Goal: Information Seeking & Learning: Learn about a topic

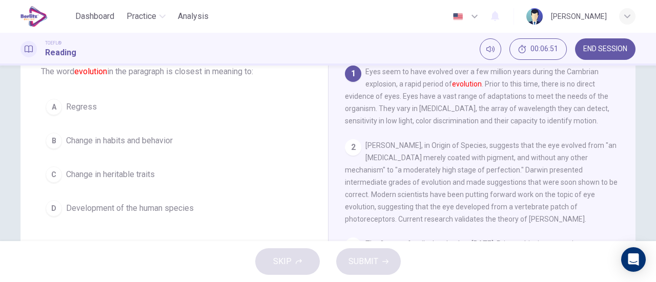
scroll to position [51, 0]
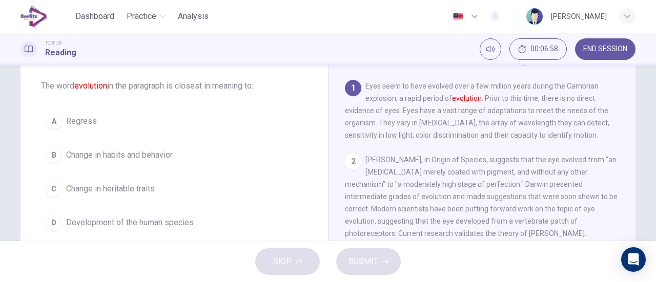
click at [189, 222] on span "Development of the human species" at bounding box center [130, 223] width 128 height 12
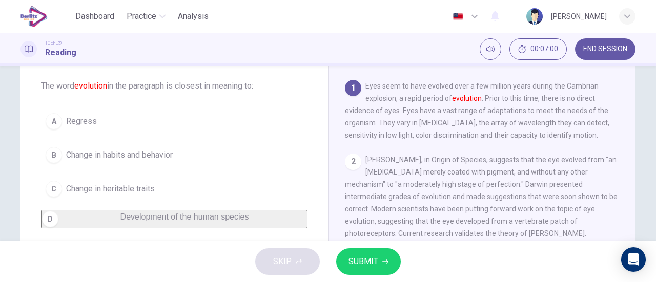
click at [378, 266] on button "SUBMIT" at bounding box center [368, 261] width 65 height 27
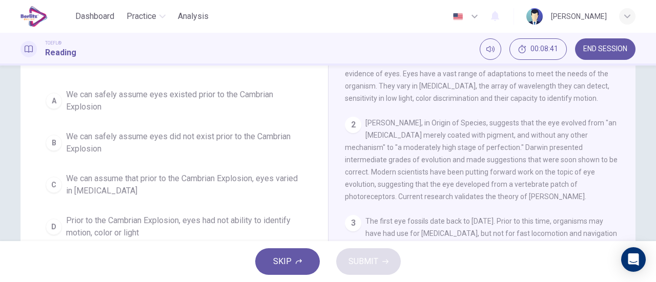
scroll to position [102, 0]
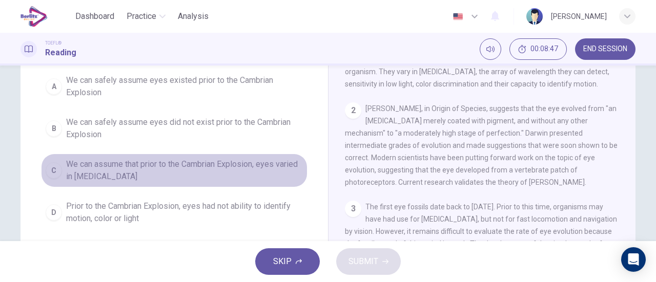
click at [233, 160] on span "We can assume that prior to the Cambrian Explosion, eyes varied in [MEDICAL_DAT…" at bounding box center [184, 170] width 237 height 25
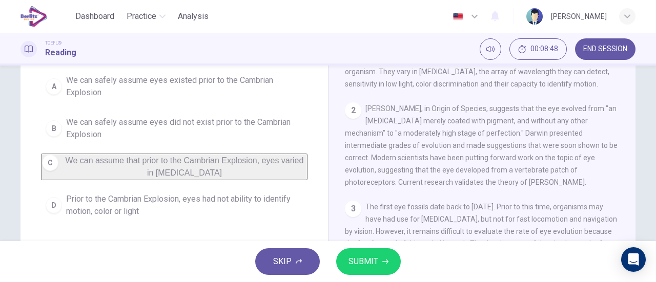
click at [359, 254] on button "SUBMIT" at bounding box center [368, 261] width 65 height 27
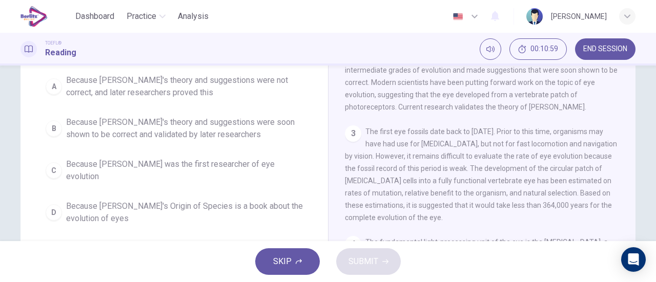
click at [206, 135] on span "Because [PERSON_NAME]'s theory and suggestions were soon shown to be correct an…" at bounding box center [184, 128] width 237 height 25
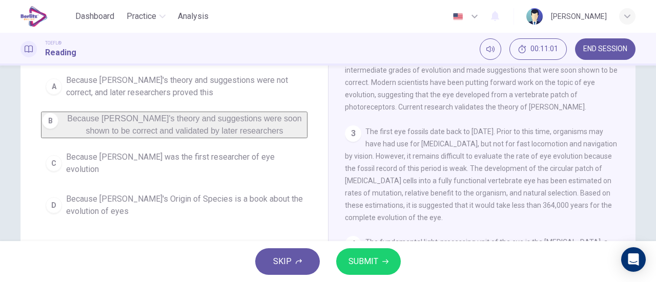
click at [376, 254] on button "SUBMIT" at bounding box center [368, 261] width 65 height 27
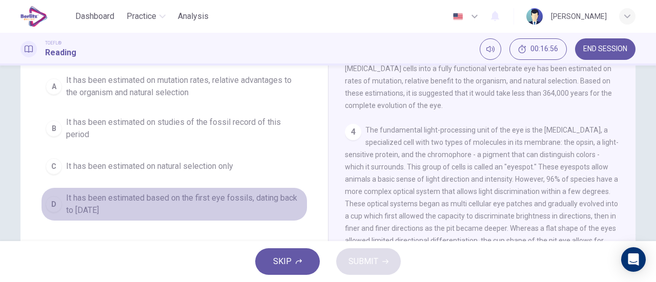
click at [255, 199] on span "It has been estimated based on the first eye fossils, dating back to [DATE]" at bounding box center [184, 204] width 237 height 25
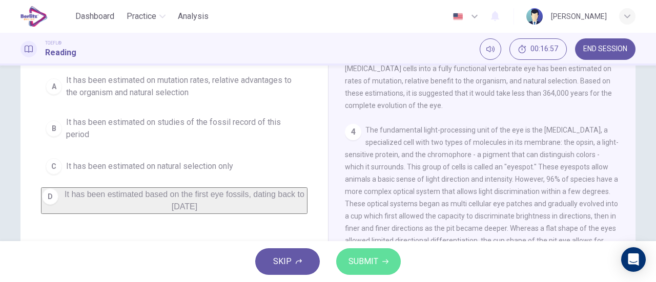
click at [343, 262] on button "SUBMIT" at bounding box center [368, 261] width 65 height 27
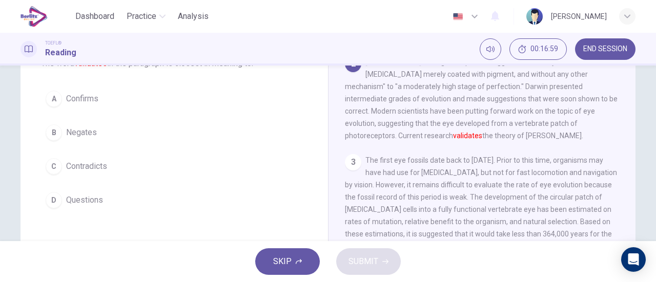
scroll to position [90, 0]
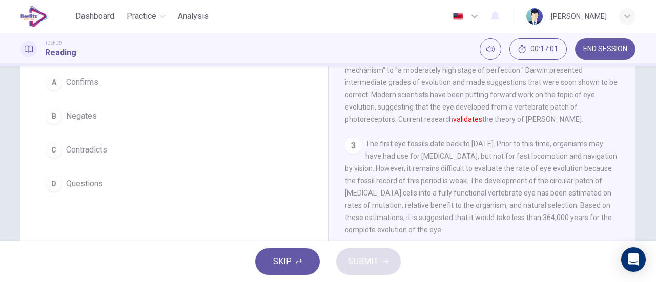
click at [89, 79] on span "Confirms" at bounding box center [82, 82] width 32 height 12
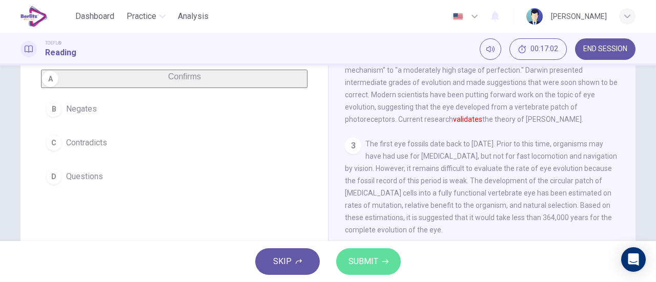
click at [353, 252] on button "SUBMIT" at bounding box center [368, 261] width 65 height 27
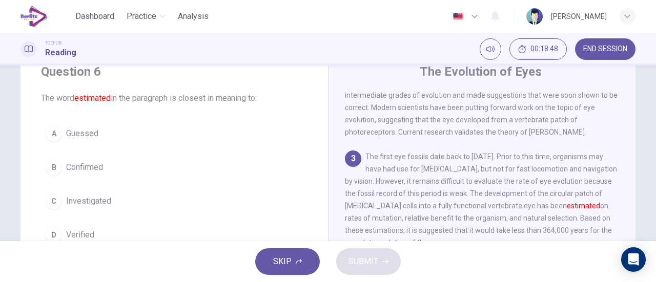
scroll to position [136, 0]
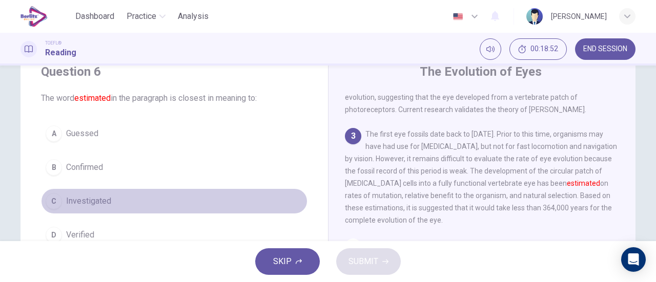
click at [103, 204] on span "Investigated" at bounding box center [88, 201] width 45 height 12
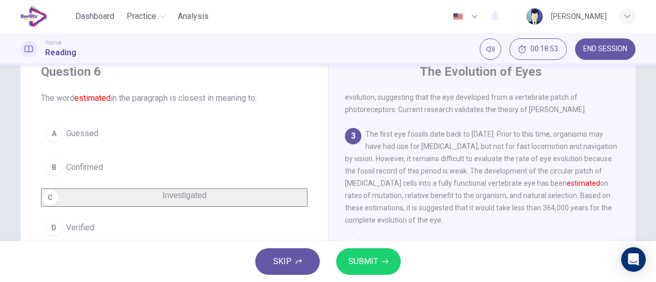
click at [363, 266] on span "SUBMIT" at bounding box center [363, 262] width 30 height 14
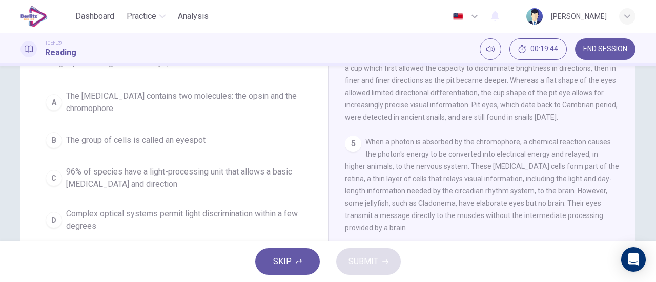
scroll to position [39, 0]
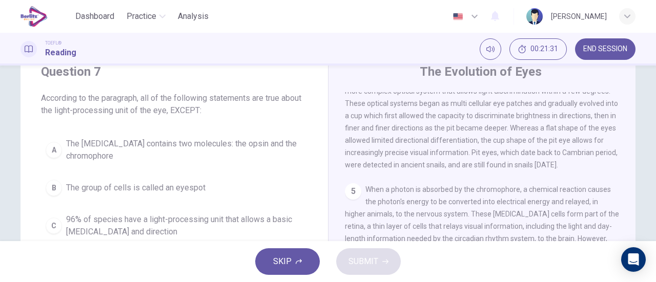
click at [405, 55] on div "TOEFL® Reading 00:21:31 END SESSION" at bounding box center [327, 49] width 647 height 22
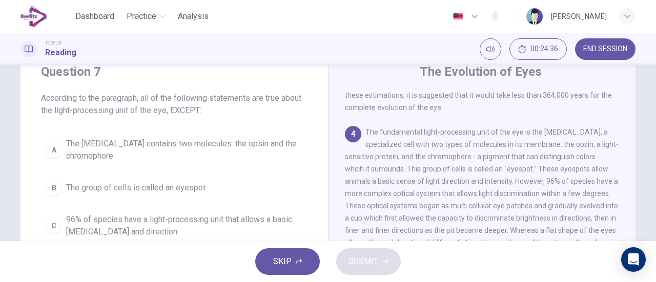
scroll to position [90, 0]
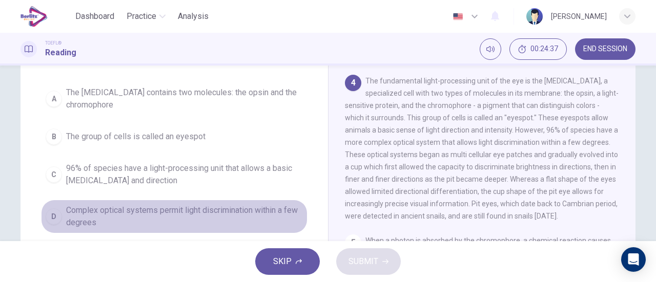
click at [258, 210] on span "Complex optical systems permit light discrimination within a few degrees" at bounding box center [184, 216] width 237 height 25
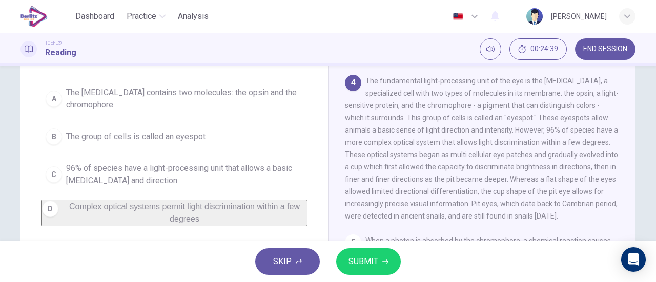
click at [361, 259] on span "SUBMIT" at bounding box center [363, 262] width 30 height 14
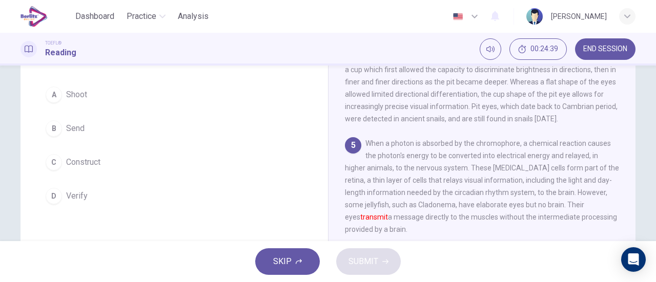
scroll to position [363, 0]
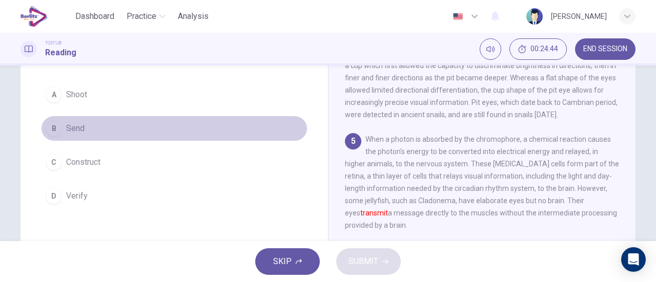
click at [112, 130] on button "B Send" at bounding box center [174, 129] width 266 height 26
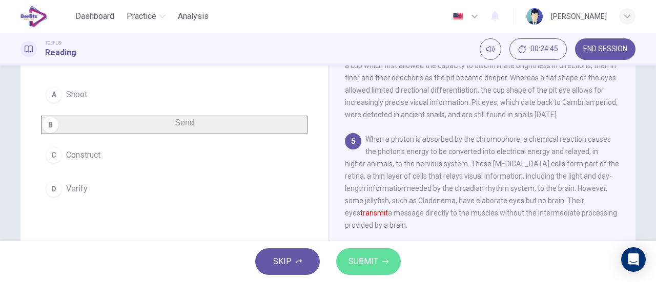
click at [356, 275] on button "SUBMIT" at bounding box center [368, 261] width 65 height 27
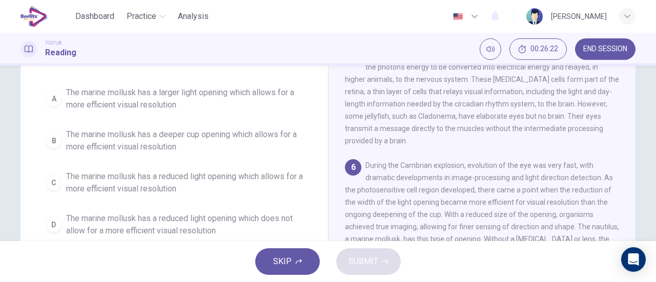
scroll to position [141, 0]
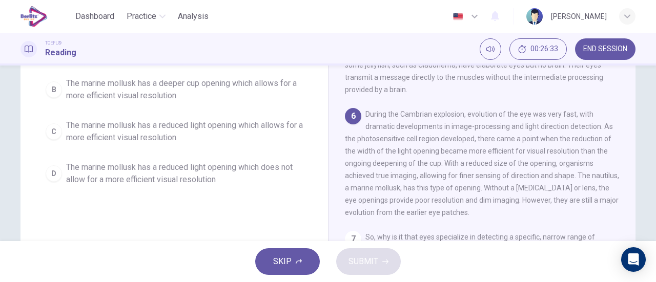
click at [220, 168] on span "The marine mollusk has a reduced light opening which does not allow for a more …" at bounding box center [184, 173] width 237 height 25
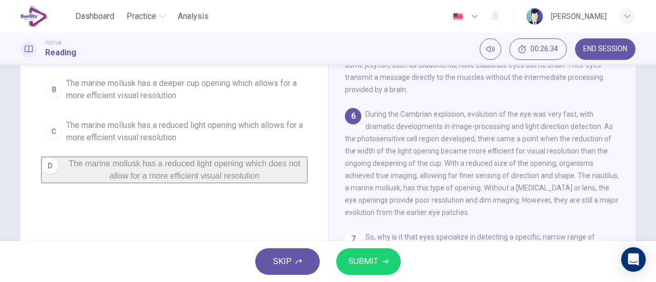
click at [341, 250] on button "SUBMIT" at bounding box center [368, 261] width 65 height 27
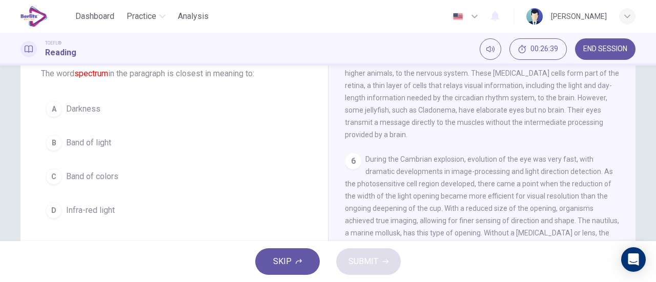
scroll to position [78, 0]
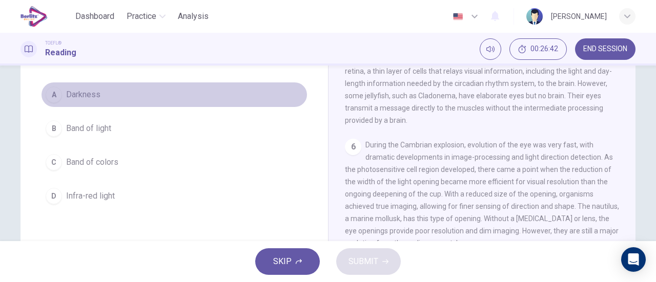
click at [88, 93] on span "Darkness" at bounding box center [83, 95] width 34 height 12
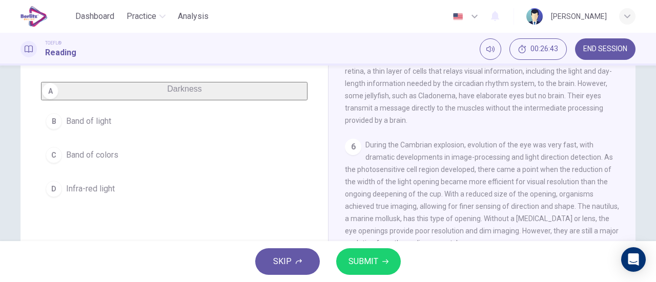
click at [365, 257] on span "SUBMIT" at bounding box center [363, 262] width 30 height 14
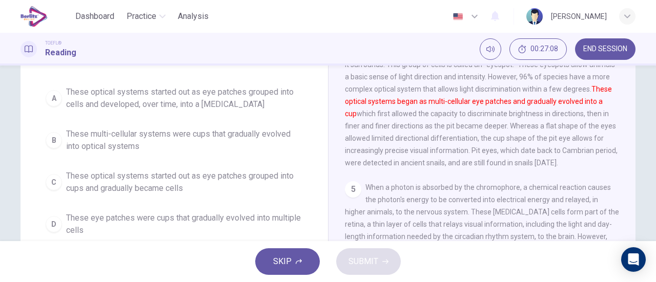
scroll to position [154, 0]
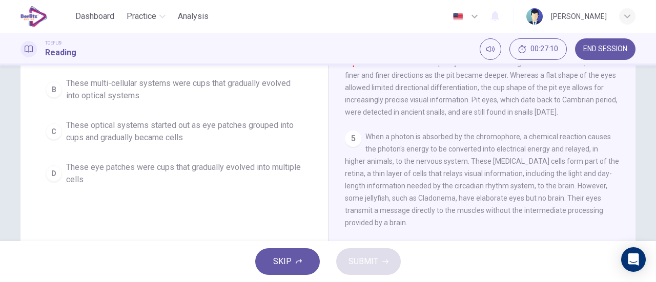
click at [282, 166] on span "These eye patches were cups that gradually evolved into multiple cells" at bounding box center [184, 173] width 237 height 25
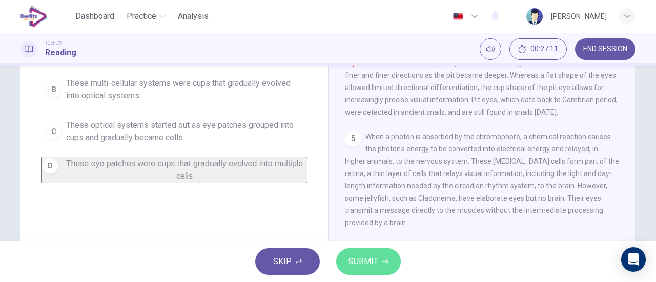
click at [363, 268] on span "SUBMIT" at bounding box center [363, 262] width 30 height 14
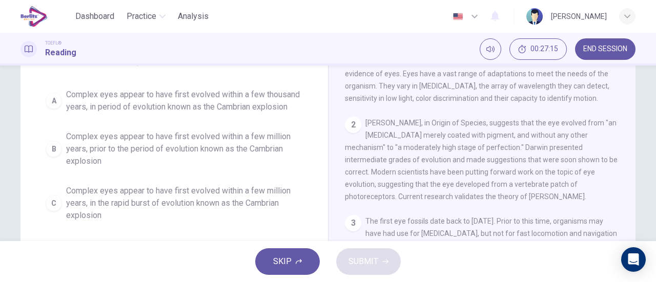
scroll to position [102, 0]
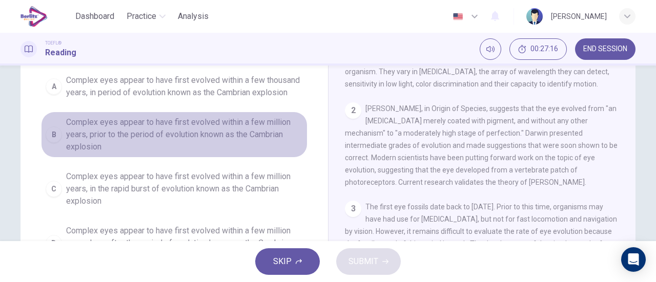
click at [248, 129] on span "Complex eyes appear to have first evolved within a few million years, prior to …" at bounding box center [184, 134] width 237 height 37
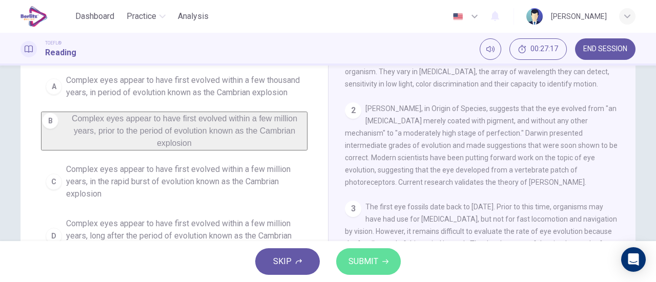
click at [365, 261] on span "SUBMIT" at bounding box center [363, 262] width 30 height 14
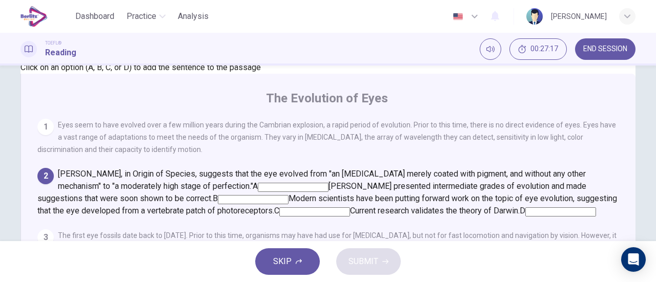
scroll to position [75, 0]
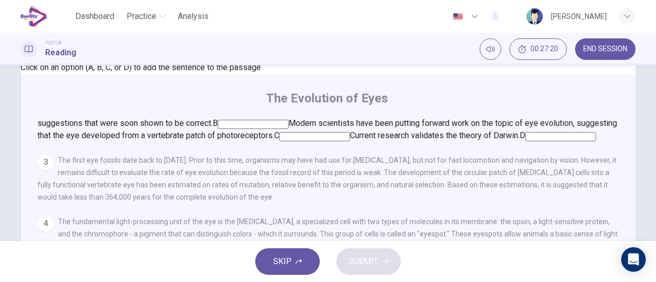
click at [288, 120] on input at bounding box center [253, 124] width 71 height 9
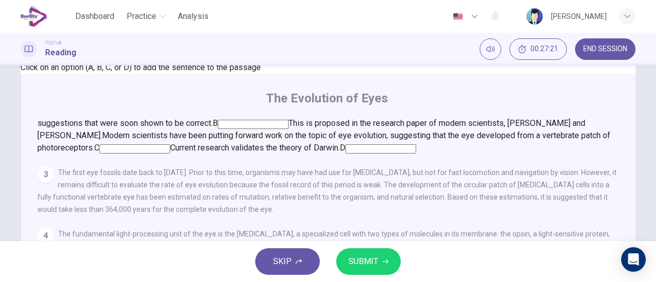
click at [379, 263] on button "SUBMIT" at bounding box center [368, 261] width 65 height 27
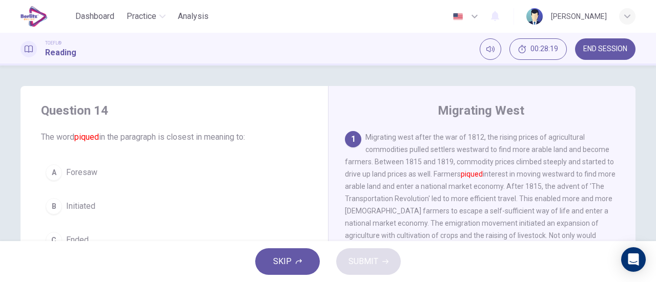
scroll to position [51, 0]
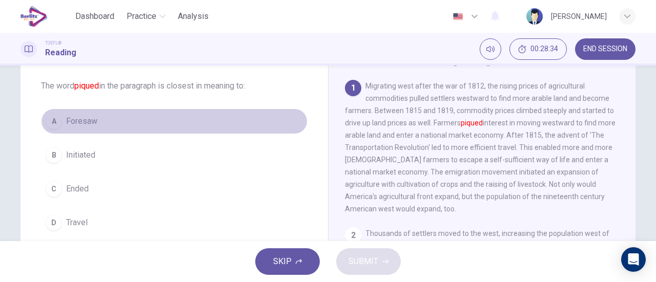
click at [93, 126] on span "Foresaw" at bounding box center [81, 121] width 31 height 12
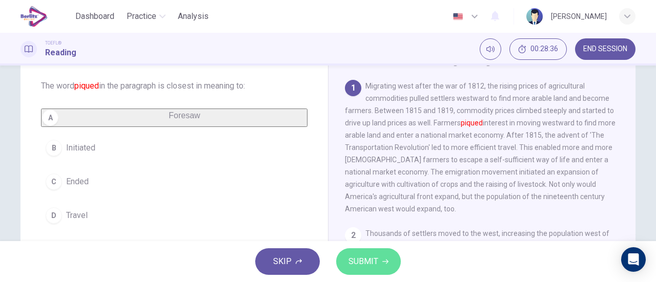
click at [362, 261] on span "SUBMIT" at bounding box center [363, 262] width 30 height 14
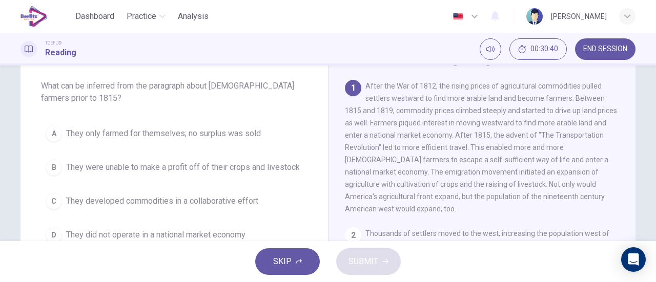
click at [239, 229] on span "They did not operate in a national market economy" at bounding box center [155, 235] width 179 height 12
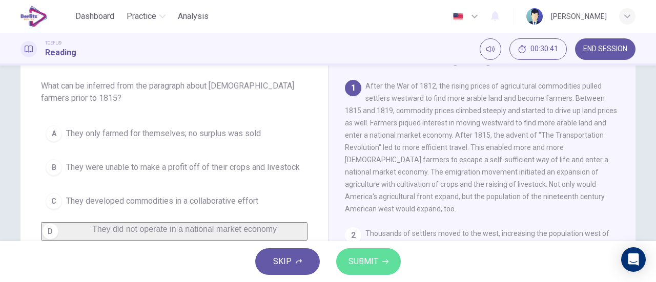
click at [368, 268] on span "SUBMIT" at bounding box center [363, 262] width 30 height 14
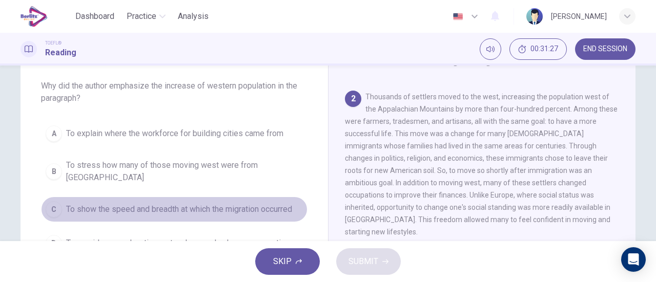
click at [280, 203] on span "To show the speed and breadth at which the migration occurred" at bounding box center [179, 209] width 226 height 12
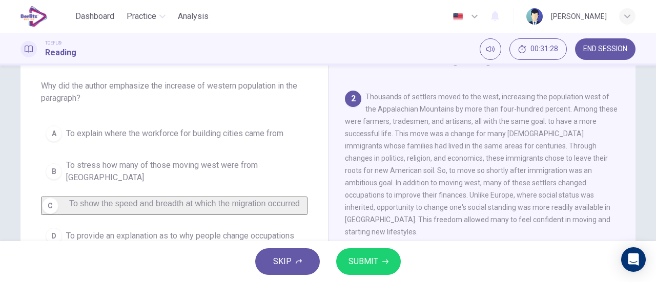
click at [384, 257] on button "SUBMIT" at bounding box center [368, 261] width 65 height 27
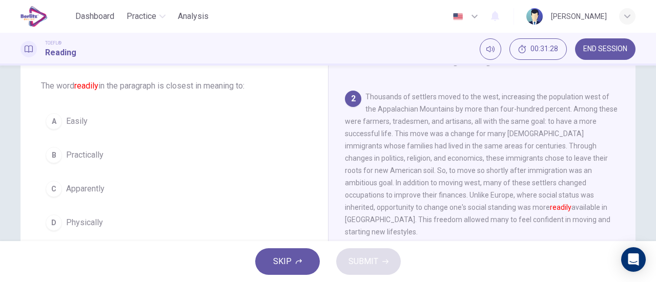
scroll to position [138, 0]
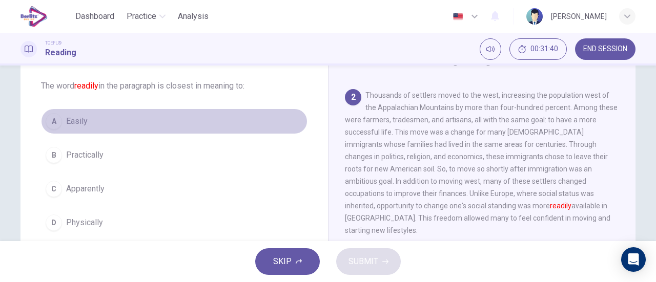
click at [108, 122] on button "A Easily" at bounding box center [174, 122] width 266 height 26
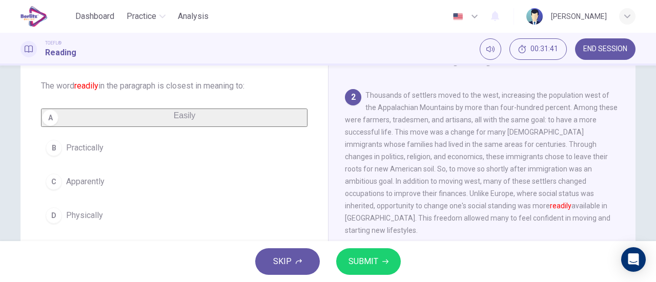
click at [373, 256] on span "SUBMIT" at bounding box center [363, 262] width 30 height 14
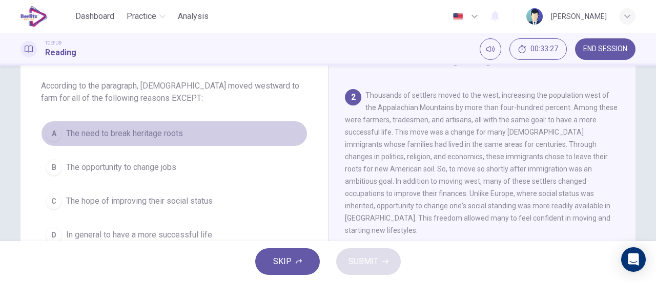
click at [177, 129] on span "The need to break heritage roots" at bounding box center [124, 134] width 117 height 12
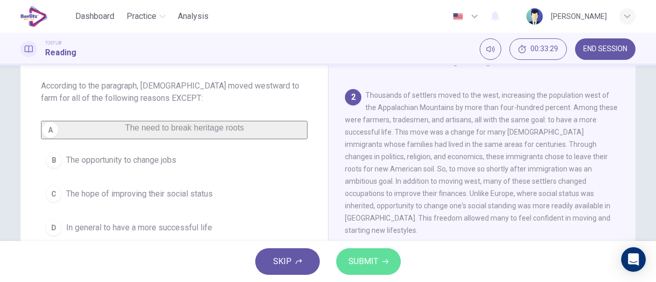
click at [394, 263] on button "SUBMIT" at bounding box center [368, 261] width 65 height 27
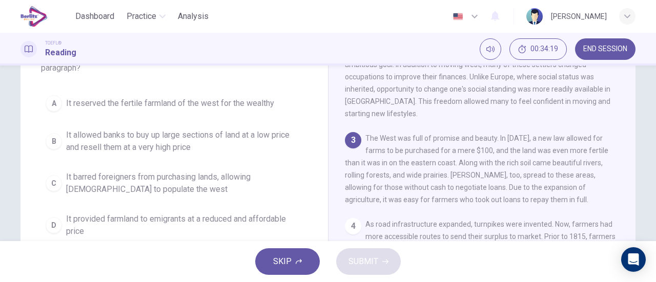
scroll to position [102, 0]
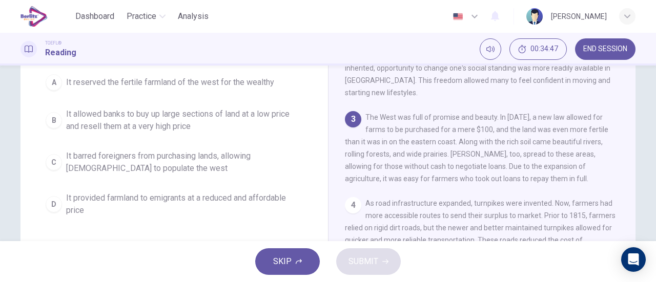
click at [212, 158] on span "It barred foreigners from purchasing lands, allowing [DEMOGRAPHIC_DATA] to popu…" at bounding box center [184, 162] width 237 height 25
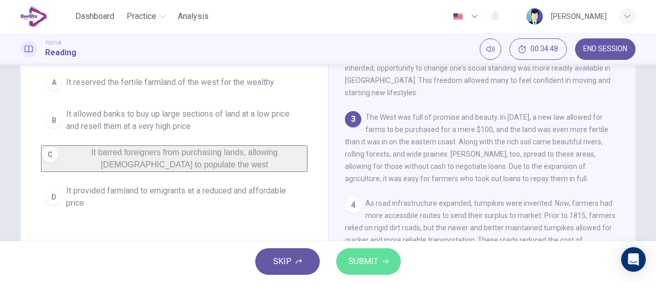
click at [350, 263] on span "SUBMIT" at bounding box center [363, 262] width 30 height 14
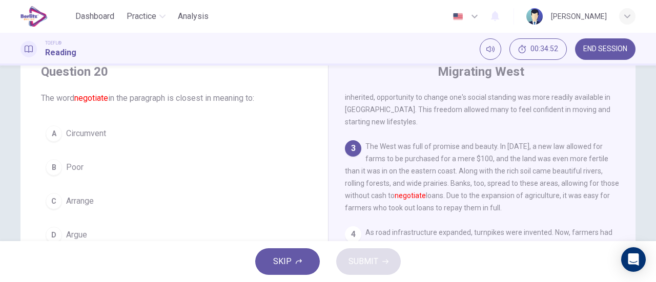
scroll to position [90, 0]
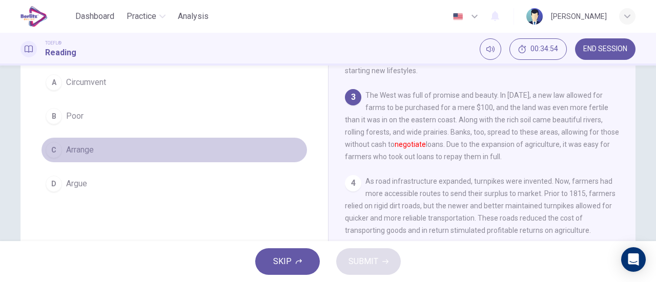
click at [88, 144] on span "Arrange" at bounding box center [80, 150] width 28 height 12
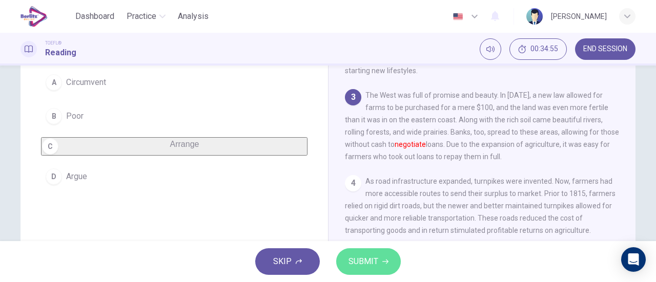
click at [361, 249] on button "SUBMIT" at bounding box center [368, 261] width 65 height 27
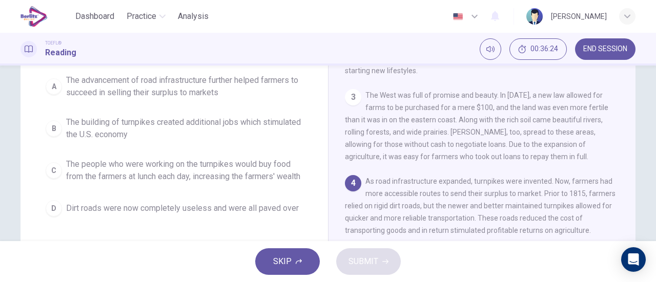
click at [221, 81] on span "The advancement of road infrastructure further helped farmers to succeed in sel…" at bounding box center [184, 86] width 237 height 25
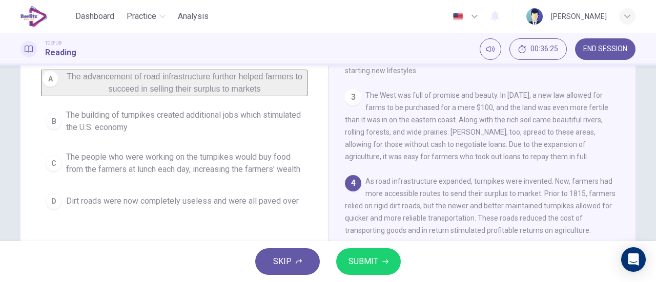
click at [369, 254] on button "SUBMIT" at bounding box center [368, 261] width 65 height 27
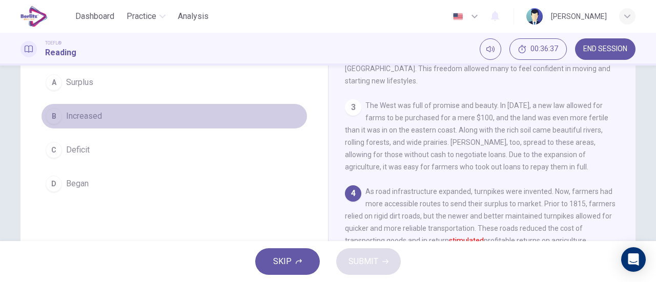
click at [106, 121] on button "B Increased" at bounding box center [174, 116] width 266 height 26
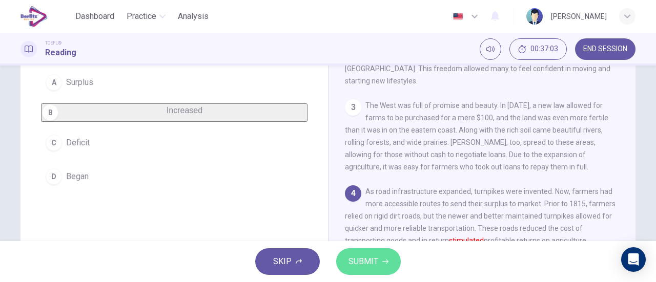
click at [377, 260] on span "SUBMIT" at bounding box center [363, 262] width 30 height 14
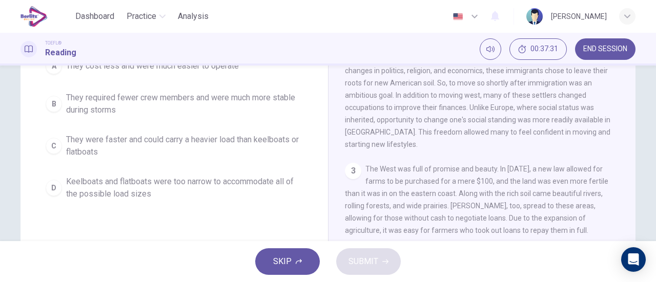
scroll to position [68, 0]
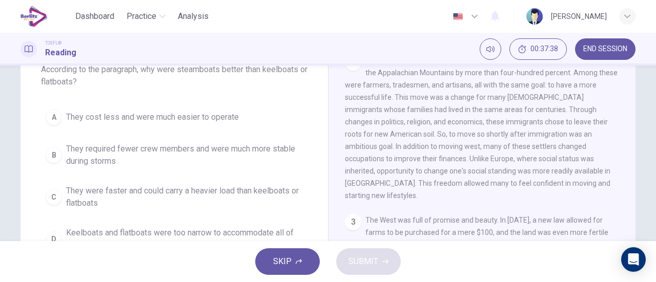
click at [277, 193] on span "They were faster and could carry a heavier load than keelboats or flatboats" at bounding box center [184, 197] width 237 height 25
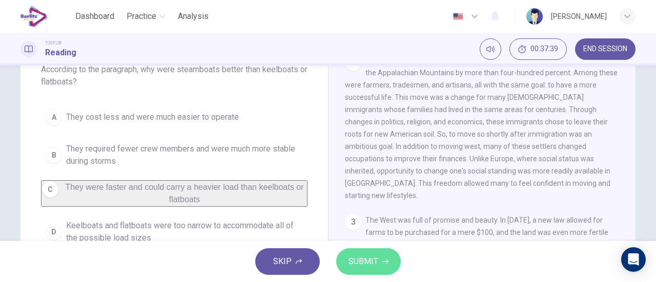
click at [388, 255] on button "SUBMIT" at bounding box center [368, 261] width 65 height 27
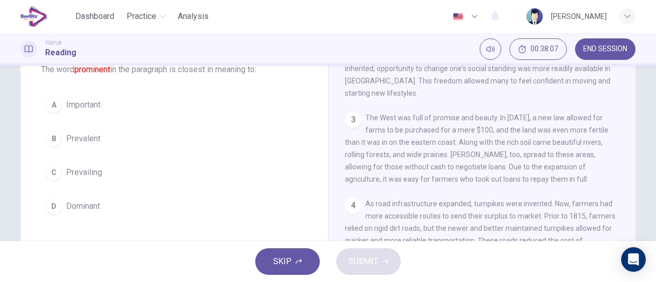
click at [69, 203] on span "Dominant" at bounding box center [83, 206] width 34 height 12
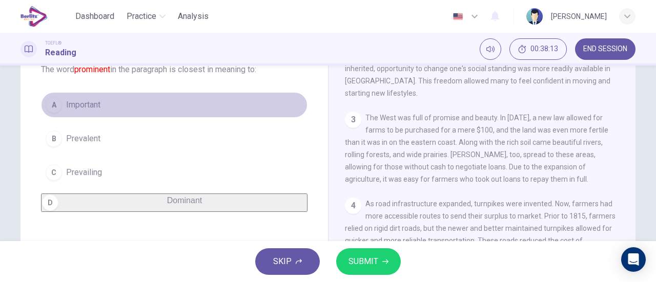
click at [126, 105] on button "A Important" at bounding box center [174, 105] width 266 height 26
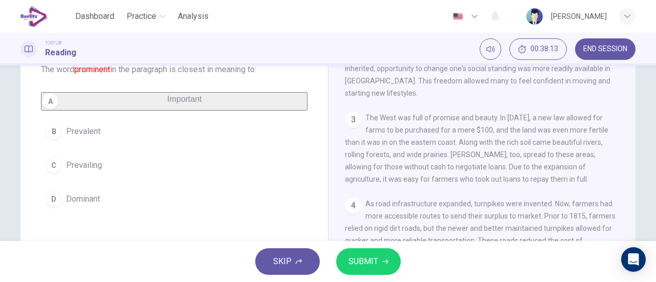
click at [383, 264] on icon "button" at bounding box center [385, 262] width 6 height 6
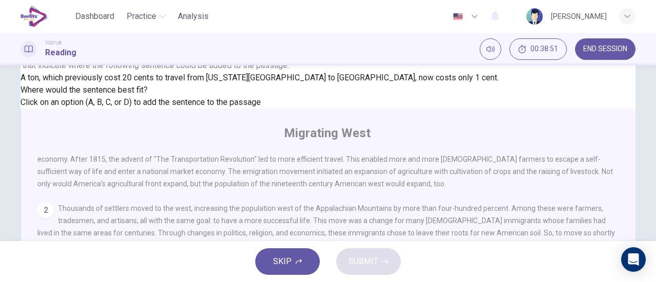
scroll to position [170, 0]
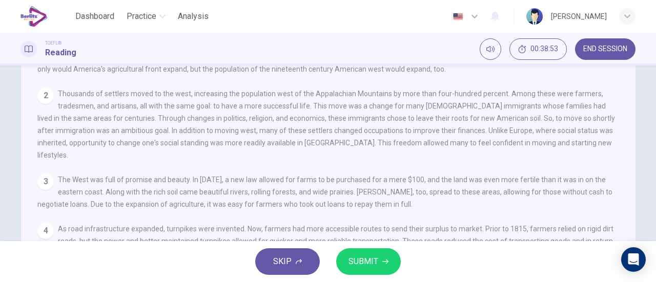
click at [372, 258] on span "SUBMIT" at bounding box center [363, 262] width 30 height 14
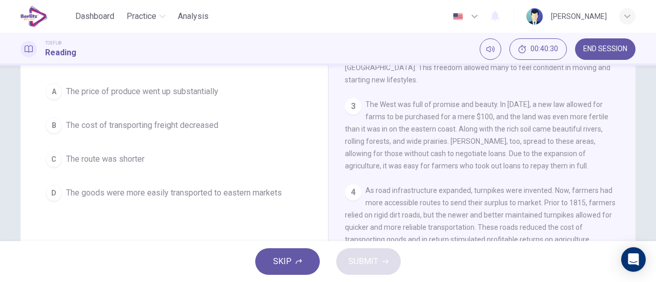
scroll to position [68, 0]
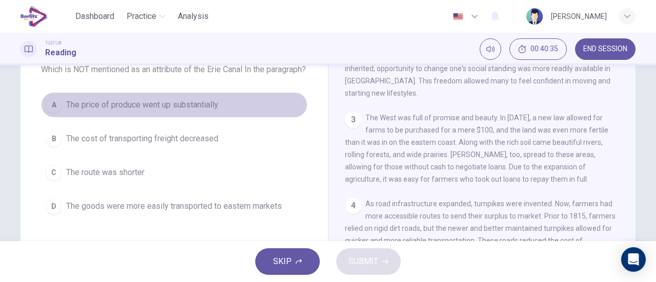
click at [202, 111] on span "The price of produce went up substantially" at bounding box center [142, 105] width 152 height 12
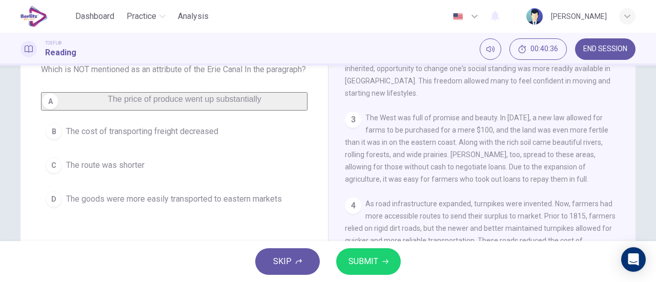
click at [348, 257] on span "SUBMIT" at bounding box center [363, 262] width 30 height 14
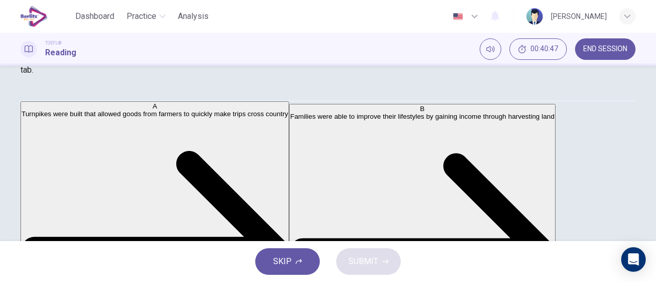
scroll to position [154, 0]
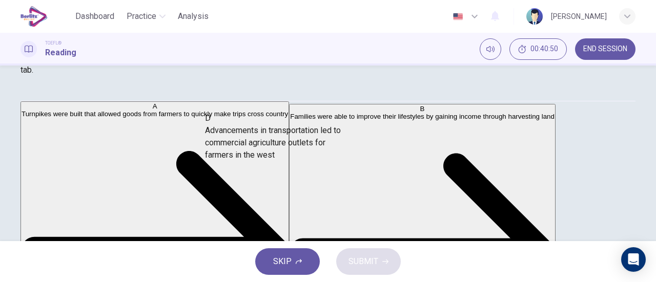
drag, startPoint x: 127, startPoint y: 190, endPoint x: 330, endPoint y: 145, distance: 207.7
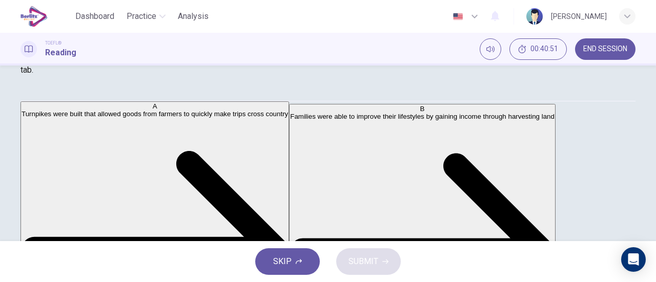
scroll to position [166, 0]
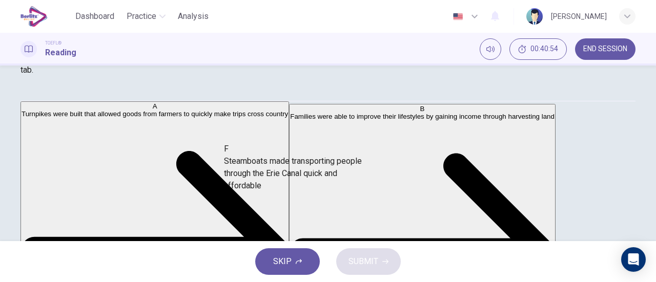
drag, startPoint x: 148, startPoint y: 221, endPoint x: 340, endPoint y: 161, distance: 201.1
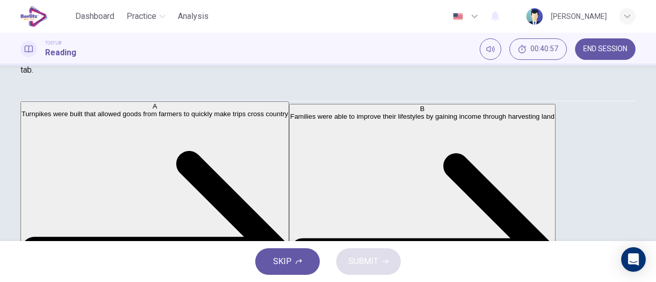
scroll to position [0, 0]
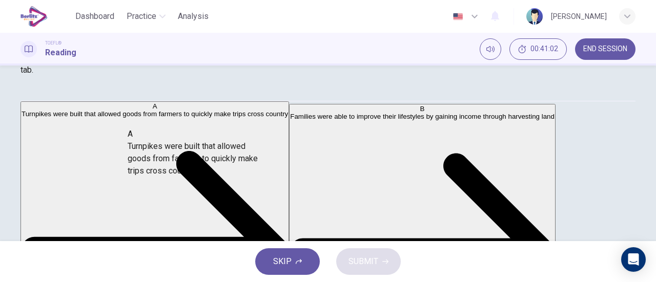
drag, startPoint x: 138, startPoint y: 135, endPoint x: 287, endPoint y: 186, distance: 157.8
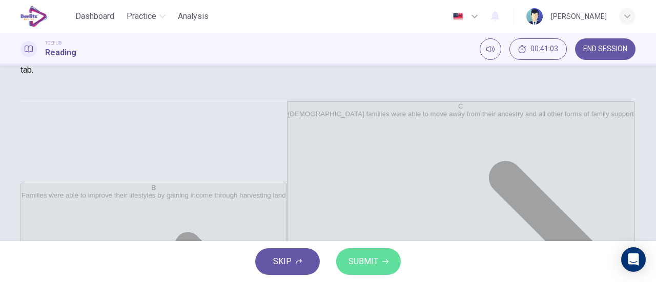
click at [363, 252] on button "SUBMIT" at bounding box center [368, 261] width 65 height 27
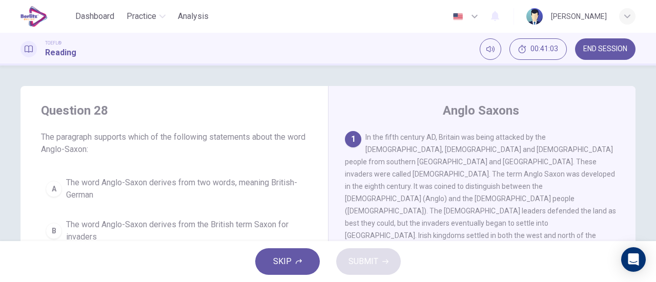
click at [605, 48] on span "END SESSION" at bounding box center [605, 49] width 44 height 8
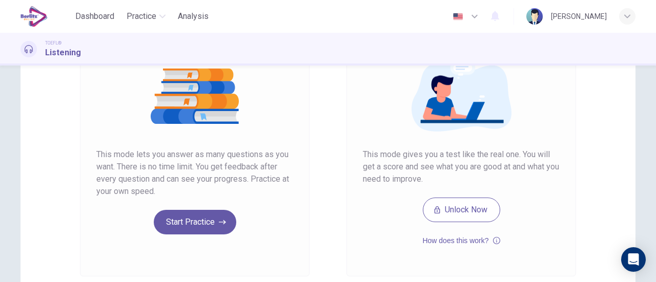
scroll to position [135, 0]
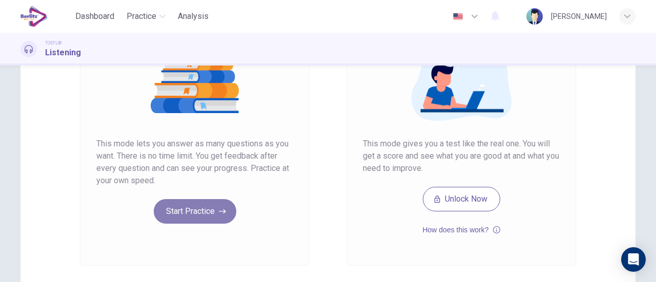
click at [208, 216] on button "Start Practice" at bounding box center [195, 211] width 82 height 25
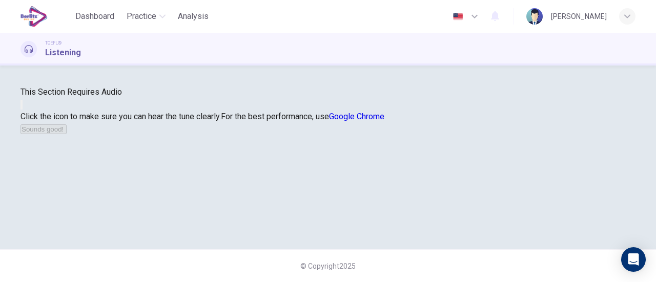
click at [23, 110] on button "button" at bounding box center [21, 105] width 2 height 10
drag, startPoint x: 650, startPoint y: 95, endPoint x: 653, endPoint y: 156, distance: 61.1
click at [653, 156] on div "This Section Requires Audio Click the icon to make sure you can hear the tune c…" at bounding box center [328, 174] width 656 height 217
click at [67, 134] on button "Sounds good!" at bounding box center [43, 129] width 46 height 10
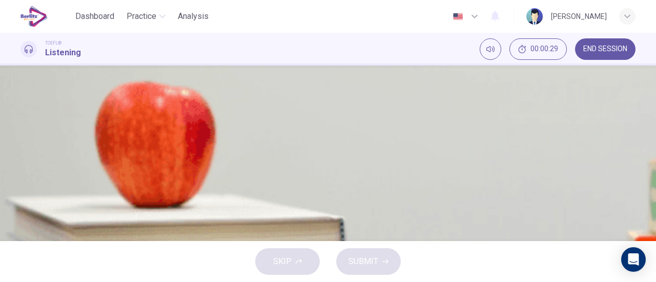
scroll to position [9, 0]
click at [22, 254] on icon "button" at bounding box center [22, 254] width 0 height 0
click at [22, 230] on icon "button" at bounding box center [22, 230] width 0 height 0
click at [163, 126] on span "A biography of [PERSON_NAME]" at bounding box center [104, 119] width 117 height 12
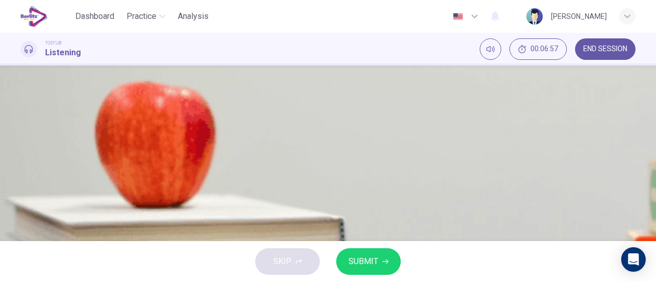
scroll to position [135, 0]
click at [376, 264] on span "SUBMIT" at bounding box center [363, 262] width 30 height 14
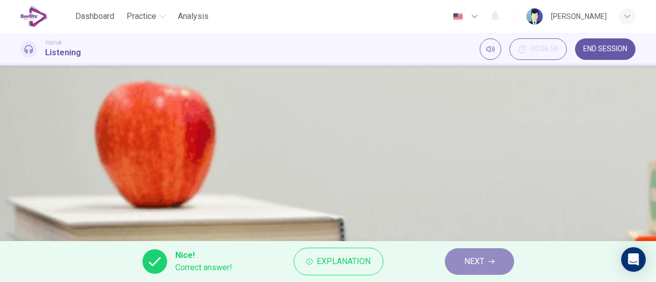
click at [497, 263] on button "NEXT" at bounding box center [479, 261] width 69 height 27
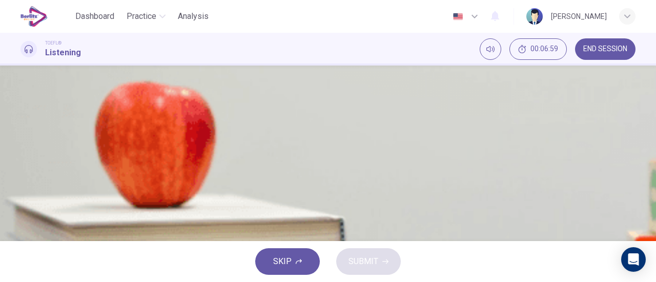
scroll to position [0, 0]
type input "*"
click at [493, 144] on button "D It was influenced by the people he met in Belgium" at bounding box center [327, 144] width 615 height 26
click at [372, 255] on span "SUBMIT" at bounding box center [363, 262] width 30 height 14
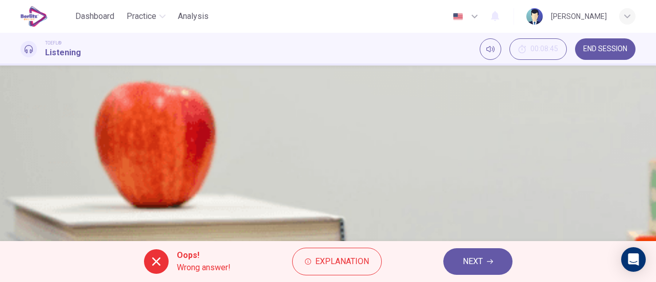
scroll to position [51, 0]
click at [490, 257] on button "NEXT" at bounding box center [477, 261] width 69 height 27
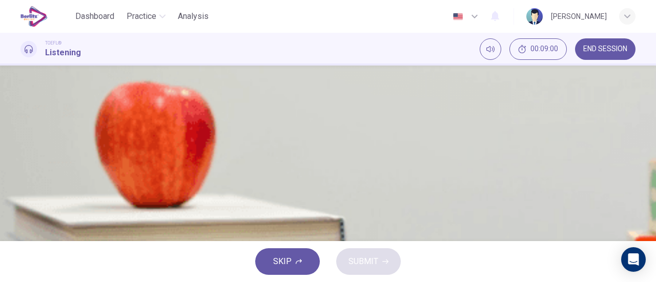
click at [178, 107] on span "He was inspired by his hallucinations" at bounding box center [112, 101] width 133 height 12
click at [385, 263] on icon "button" at bounding box center [385, 262] width 6 height 6
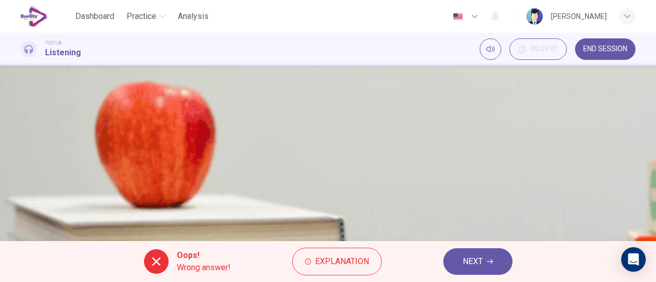
click at [493, 266] on button "NEXT" at bounding box center [477, 261] width 69 height 27
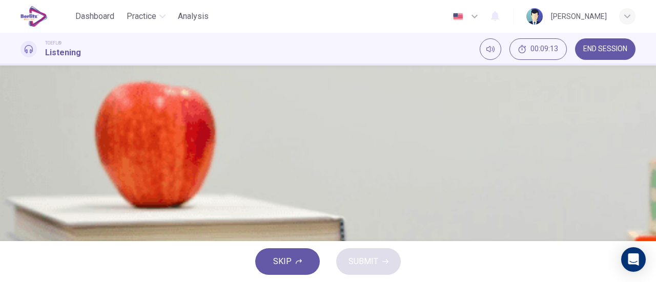
click at [253, 133] on span "His grief over having no offspring influenced his creativity" at bounding box center [149, 126] width 207 height 12
click at [369, 263] on span "SUBMIT" at bounding box center [363, 262] width 30 height 14
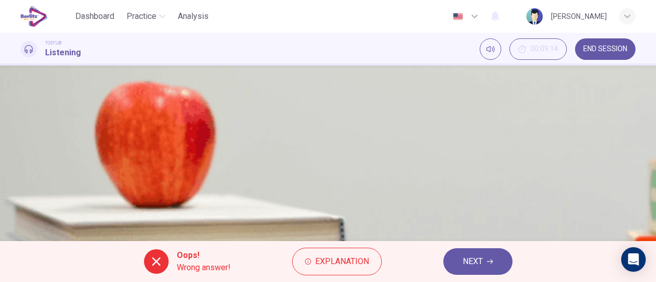
scroll to position [102, 0]
click at [491, 265] on button "NEXT" at bounding box center [477, 261] width 69 height 27
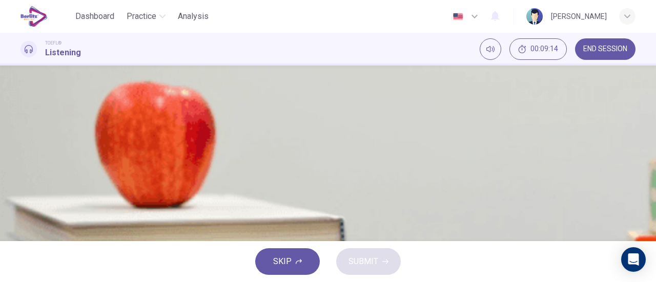
scroll to position [51, 0]
click at [22, 97] on icon "button" at bounding box center [22, 97] width 0 height 0
type input "*"
click at [274, 185] on span "Van Gogh developed his own style in his final two years" at bounding box center [160, 179] width 228 height 12
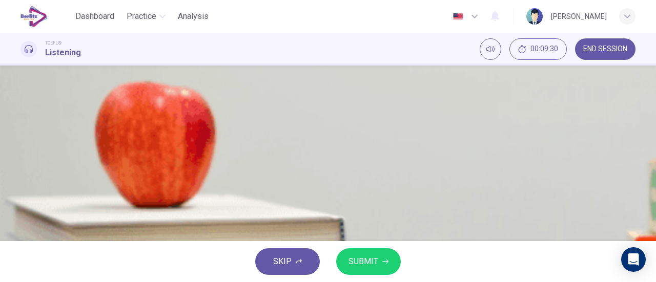
click at [335, 274] on div "SKIP SUBMIT" at bounding box center [328, 261] width 656 height 41
click at [343, 266] on button "SUBMIT" at bounding box center [368, 261] width 65 height 27
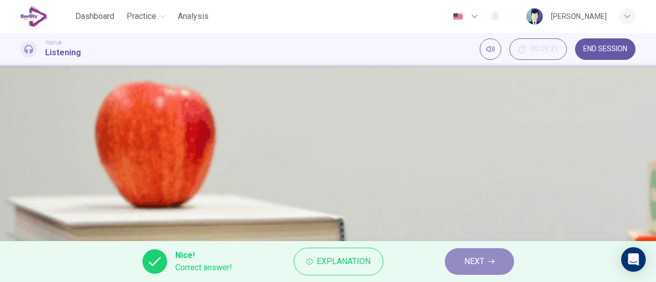
click at [479, 254] on button "NEXT" at bounding box center [479, 261] width 69 height 27
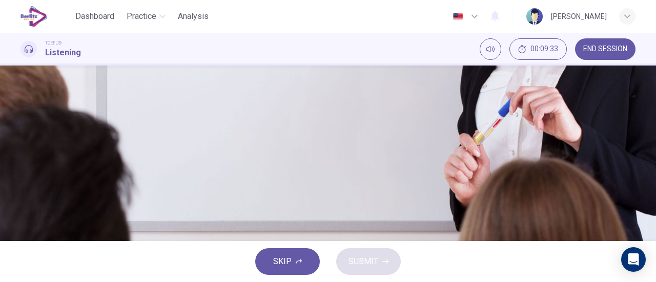
click at [20, 254] on div "04m 05s" at bounding box center [327, 280] width 615 height 52
click at [22, 263] on icon "button" at bounding box center [22, 263] width 0 height 0
click at [123, 107] on span "Why kites are popular" at bounding box center [84, 101] width 77 height 12
click at [370, 254] on button "SUBMIT" at bounding box center [368, 261] width 65 height 27
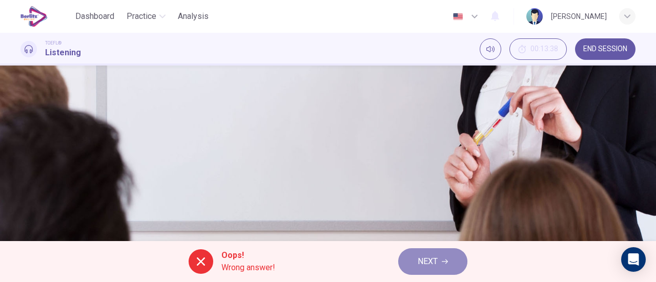
click at [433, 261] on span "NEXT" at bounding box center [427, 262] width 20 height 14
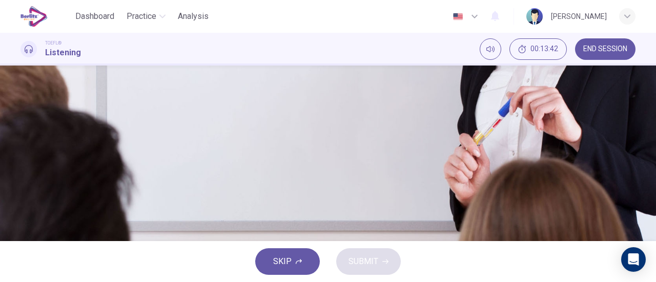
click at [20, 216] on span at bounding box center [20, 216] width 0 height 0
click at [20, 203] on div "01m 42s" at bounding box center [327, 229] width 615 height 52
click at [22, 212] on icon "button" at bounding box center [22, 212] width 0 height 0
click at [20, 216] on span at bounding box center [20, 216] width 0 height 0
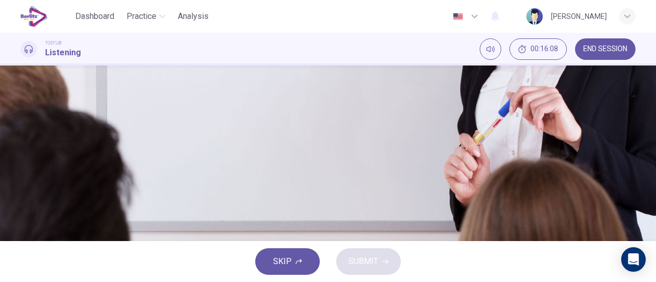
click at [344, 165] on button "C The delta kite" at bounding box center [327, 152] width 615 height 26
click at [375, 263] on span "SUBMIT" at bounding box center [363, 262] width 30 height 14
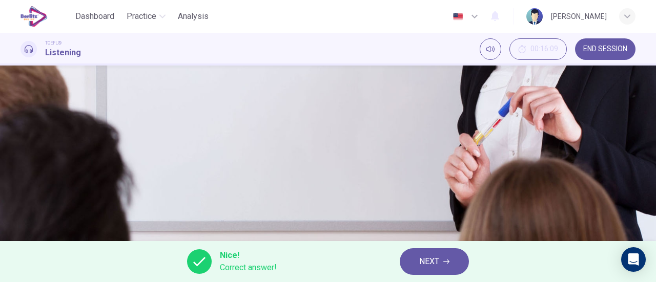
click at [460, 263] on button "NEXT" at bounding box center [434, 261] width 69 height 27
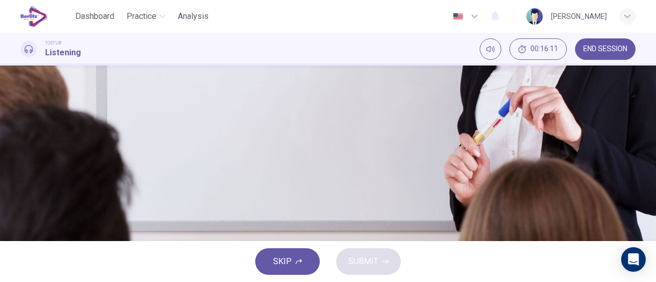
click at [23, 204] on button "button" at bounding box center [21, 209] width 2 height 10
click at [210, 150] on span "A way to lift people out of dangerous settings" at bounding box center [128, 143] width 164 height 12
click at [394, 258] on button "SUBMIT" at bounding box center [368, 261] width 65 height 27
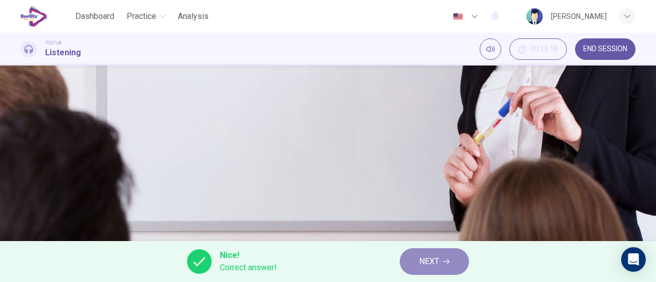
click at [416, 260] on button "NEXT" at bounding box center [434, 261] width 69 height 27
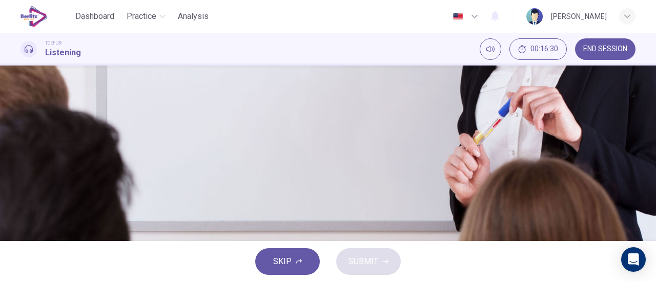
scroll to position [51, 0]
drag, startPoint x: 147, startPoint y: 124, endPoint x: 24, endPoint y: 154, distance: 125.9
click at [24, 191] on div "Animation Class 04m 05s" at bounding box center [327, 223] width 615 height 65
click at [22, 212] on icon "button" at bounding box center [22, 212] width 0 height 0
drag, startPoint x: 81, startPoint y: 127, endPoint x: 49, endPoint y: 131, distance: 32.1
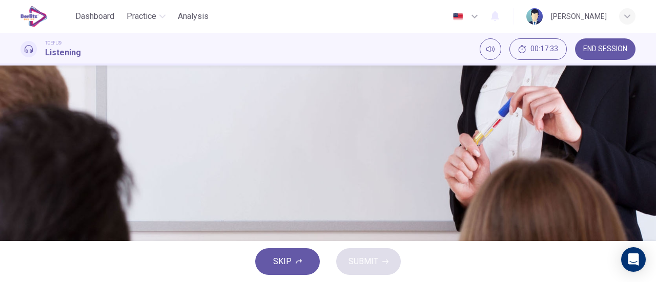
click at [20, 216] on span at bounding box center [20, 216] width 0 height 0
click at [287, 150] on span "Chinese soldiers used kites during the Han Dynasty" at bounding box center [167, 143] width 242 height 12
click at [379, 263] on div "SKIP SUBMIT" at bounding box center [328, 261] width 656 height 41
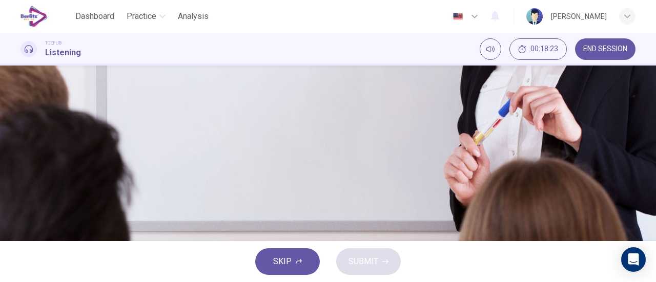
click at [176, 107] on span "Kites were probably first flown there" at bounding box center [111, 101] width 131 height 12
click at [314, 133] on span "Chinese soldiers used kites instead of traditional weapons" at bounding box center [180, 126] width 268 height 12
click at [287, 150] on span "Chinese soldiers used kites during the Han Dynasty" at bounding box center [167, 143] width 242 height 12
click at [388, 258] on button "SUBMIT" at bounding box center [368, 261] width 65 height 27
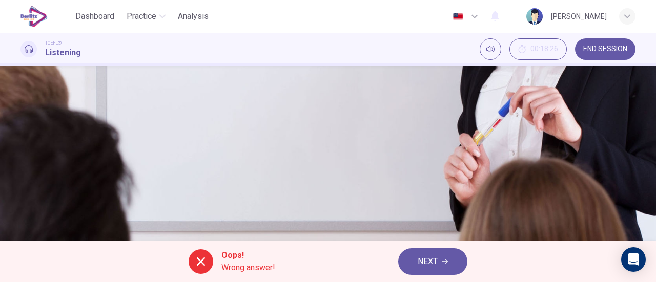
scroll to position [51, 0]
click at [445, 261] on icon "button" at bounding box center [445, 262] width 6 height 6
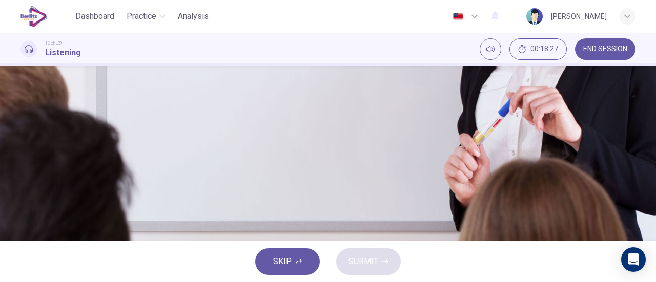
click at [23, 257] on button "button" at bounding box center [21, 262] width 2 height 10
type input "**"
click at [22, 97] on icon "button" at bounding box center [22, 97] width 0 height 0
click at [650, 133] on div "Question 10 Why does the professor say this? 00m 00s A She hopes they'll pay at…" at bounding box center [328, 154] width 656 height 176
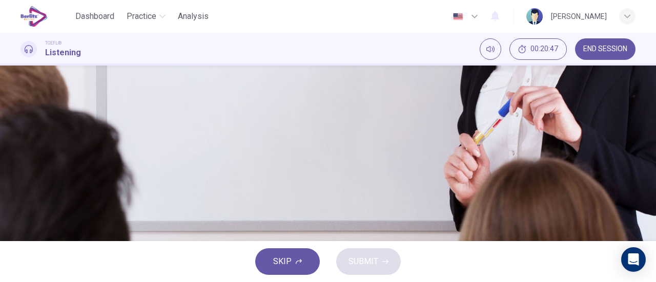
type input "*"
drag, startPoint x: 650, startPoint y: 133, endPoint x: 651, endPoint y: 127, distance: 6.2
click at [651, 127] on div "Question 10 Why does the professor say this? 00m 07s A She hopes they'll pay at…" at bounding box center [328, 154] width 656 height 176
click at [206, 108] on span "She hopes they'll pay attention to flying kites" at bounding box center [126, 101] width 160 height 12
click at [381, 278] on div "SKIP SUBMIT" at bounding box center [328, 261] width 656 height 41
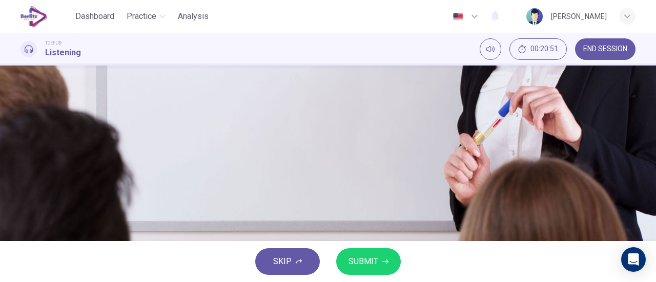
click at [379, 268] on button "SUBMIT" at bounding box center [368, 261] width 65 height 27
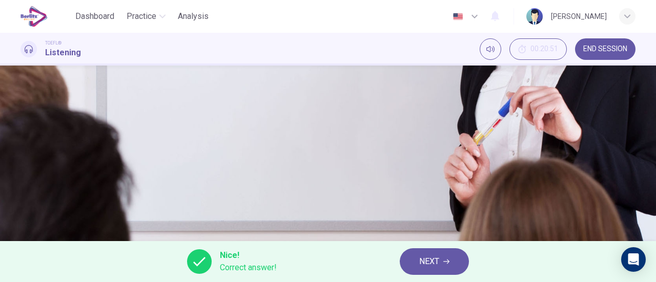
click at [418, 262] on button "NEXT" at bounding box center [434, 261] width 69 height 27
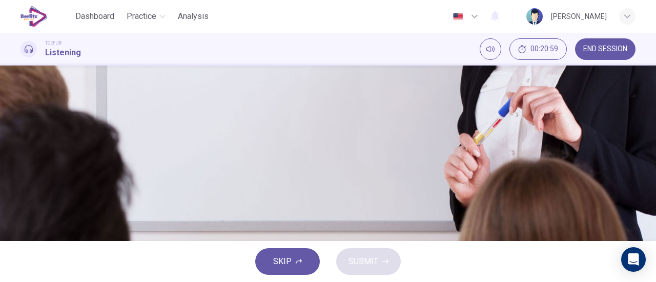
scroll to position [78, 0]
click at [222, 132] on span "The students will first use computers for drawing" at bounding box center [134, 125] width 176 height 12
click at [433, 87] on button "A They will make cloth strips seven times the diagonal length" at bounding box center [327, 74] width 615 height 26
click at [200, 106] on span "They will be making kites from 3-D models" at bounding box center [123, 100] width 154 height 12
click at [222, 132] on span "The students will first use computers for drawing" at bounding box center [134, 125] width 176 height 12
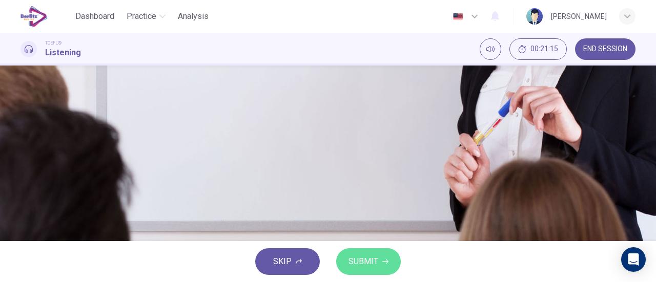
click at [376, 255] on span "SUBMIT" at bounding box center [363, 262] width 30 height 14
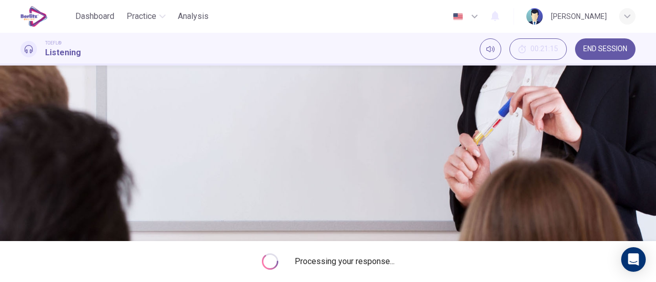
type input "**"
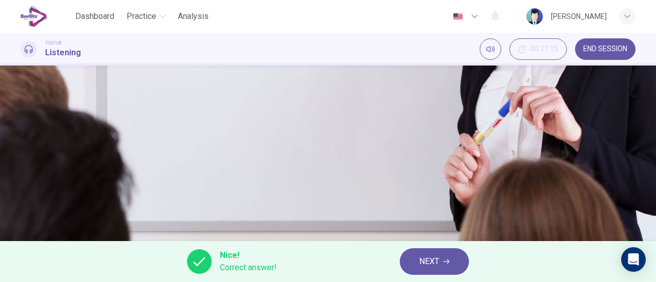
click at [410, 258] on button "NEXT" at bounding box center [434, 261] width 69 height 27
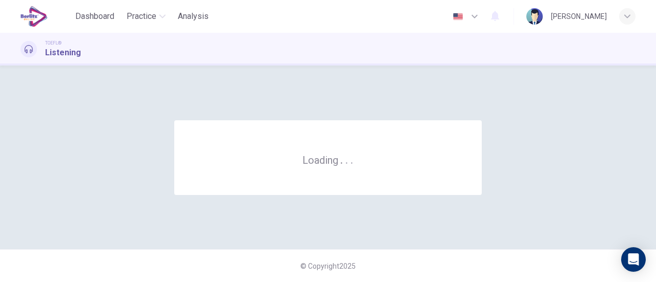
scroll to position [0, 0]
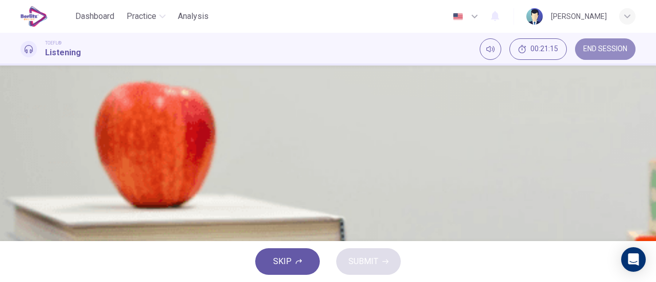
click at [589, 50] on span "END SESSION" at bounding box center [605, 49] width 44 height 8
